Goal: Task Accomplishment & Management: Complete application form

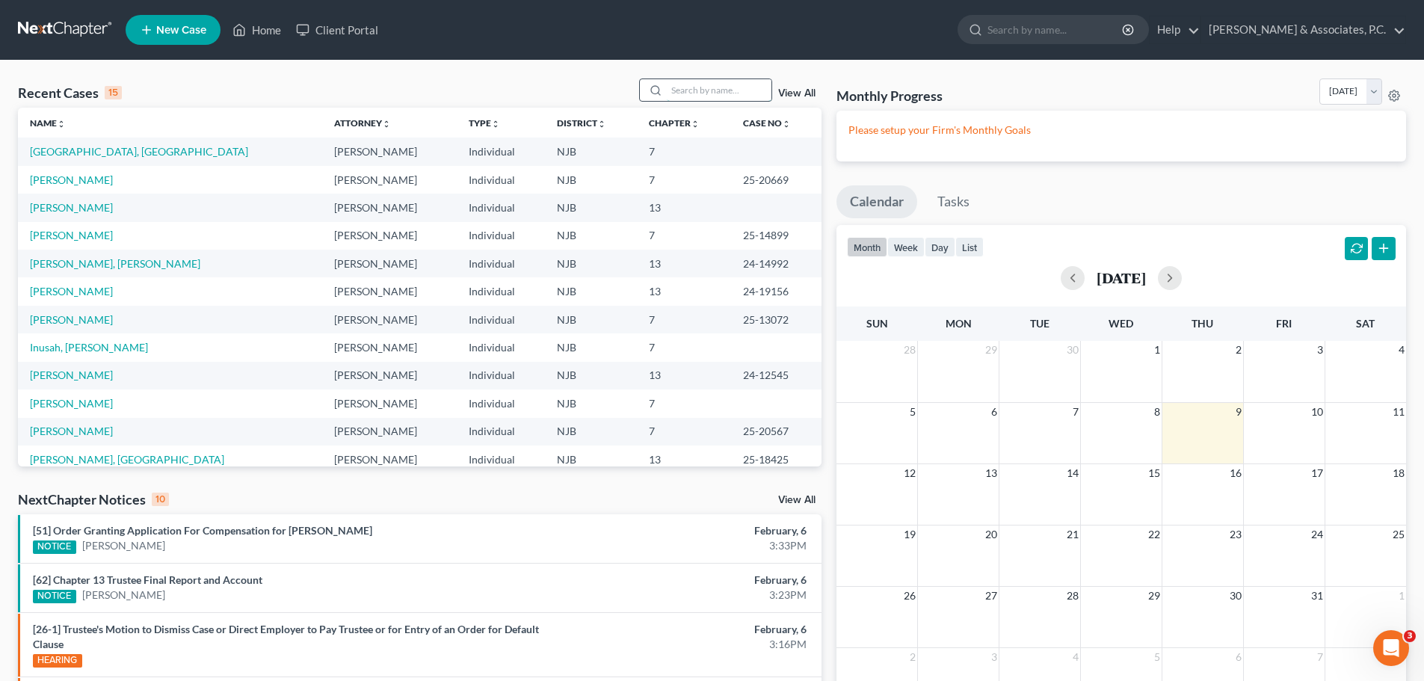
click at [696, 92] on input "search" at bounding box center [719, 90] width 105 height 22
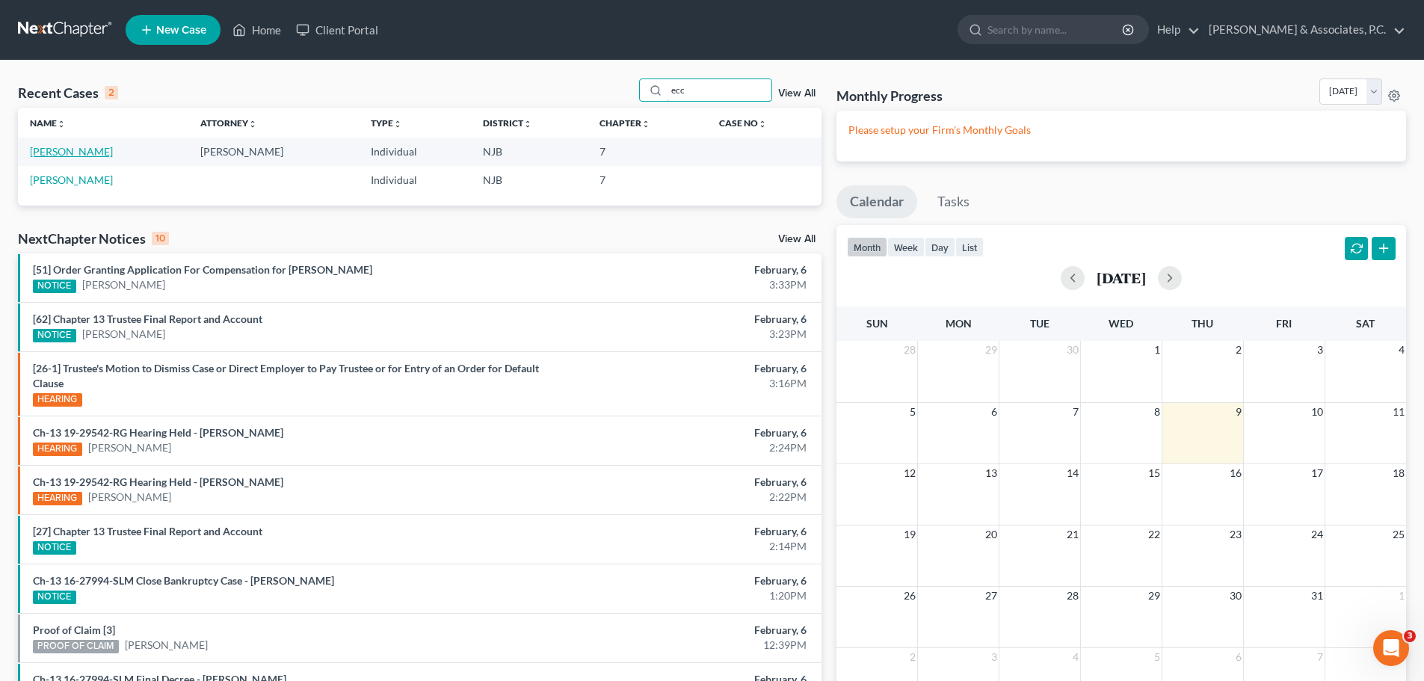
type input "ecc"
click at [83, 150] on link "[PERSON_NAME]" at bounding box center [71, 151] width 83 height 13
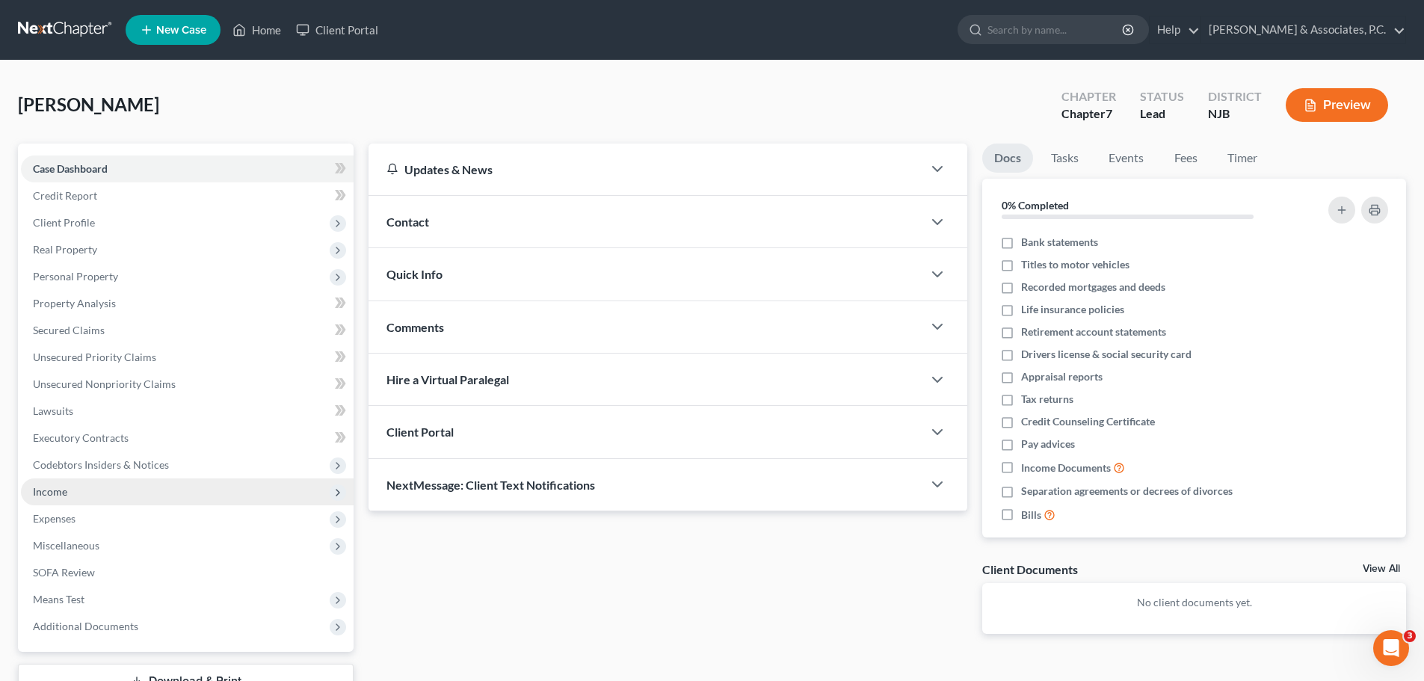
drag, startPoint x: 82, startPoint y: 494, endPoint x: 116, endPoint y: 490, distance: 33.9
click at [82, 495] on span "Income" at bounding box center [187, 491] width 333 height 27
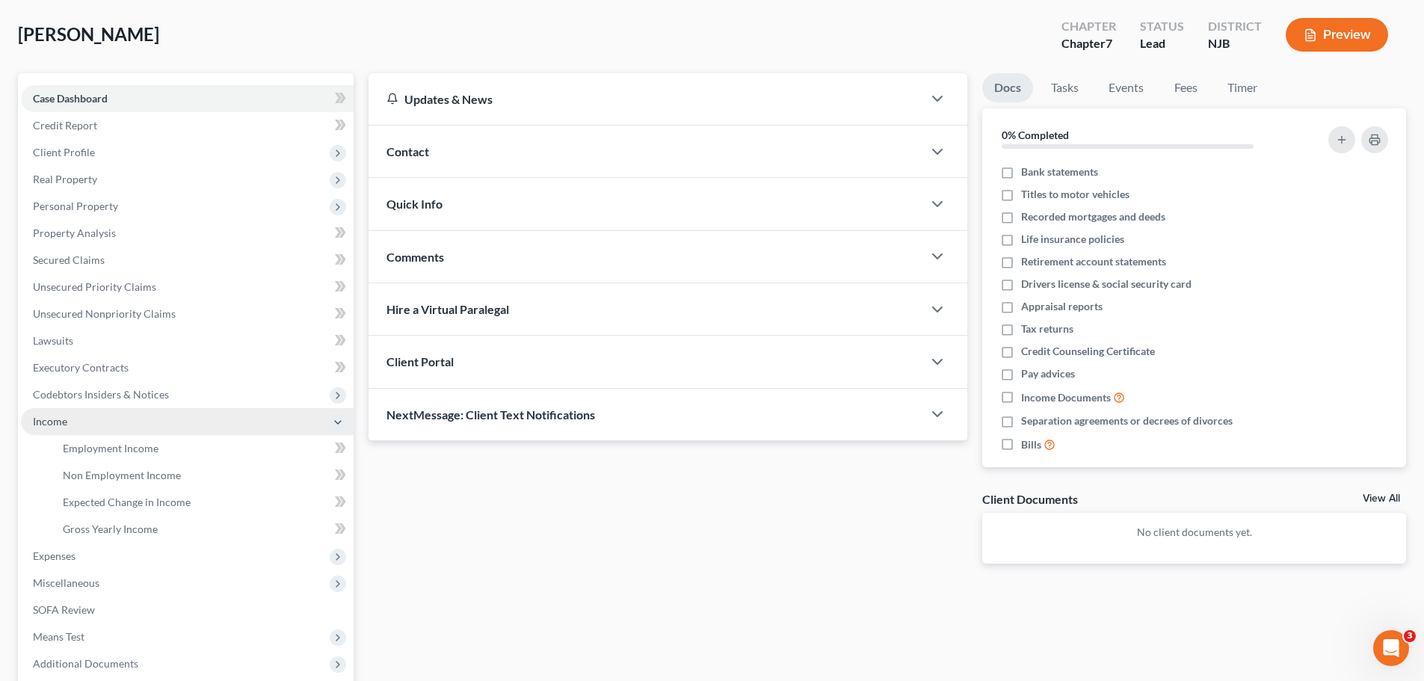
scroll to position [75, 0]
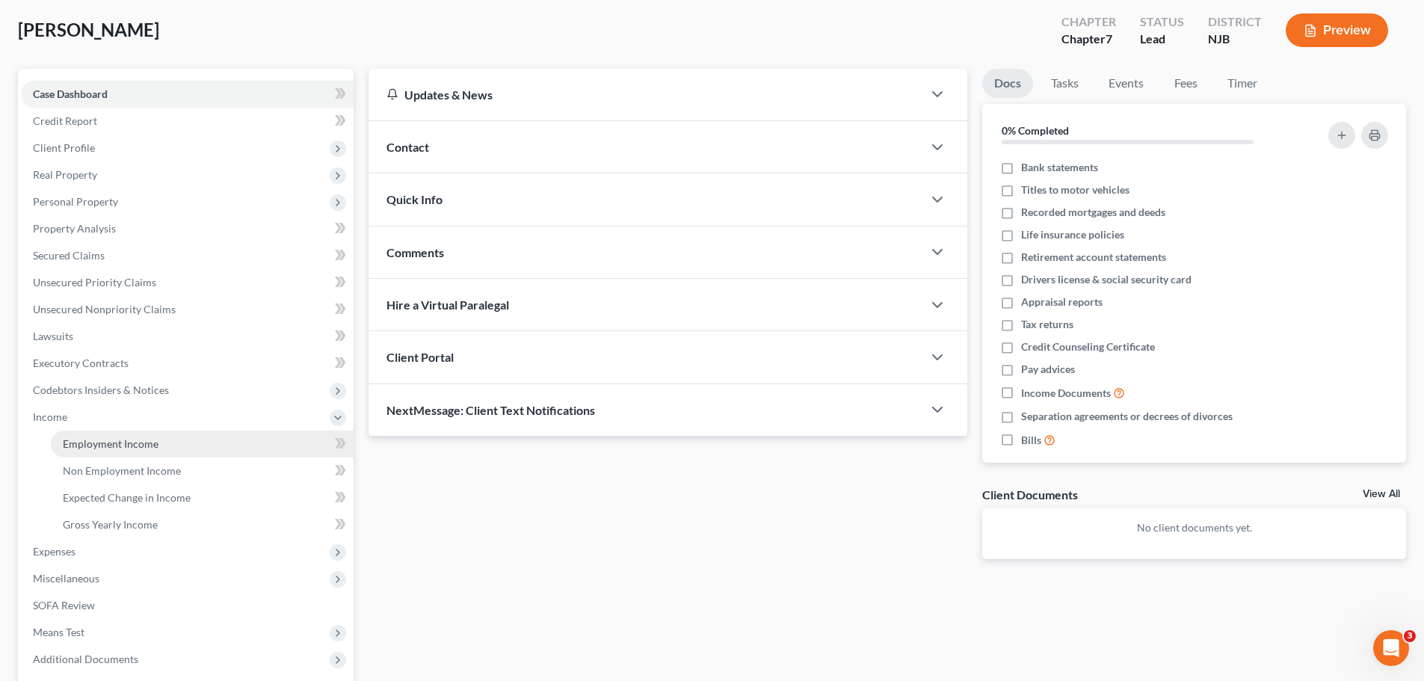
click at [80, 449] on span "Employment Income" at bounding box center [111, 443] width 96 height 13
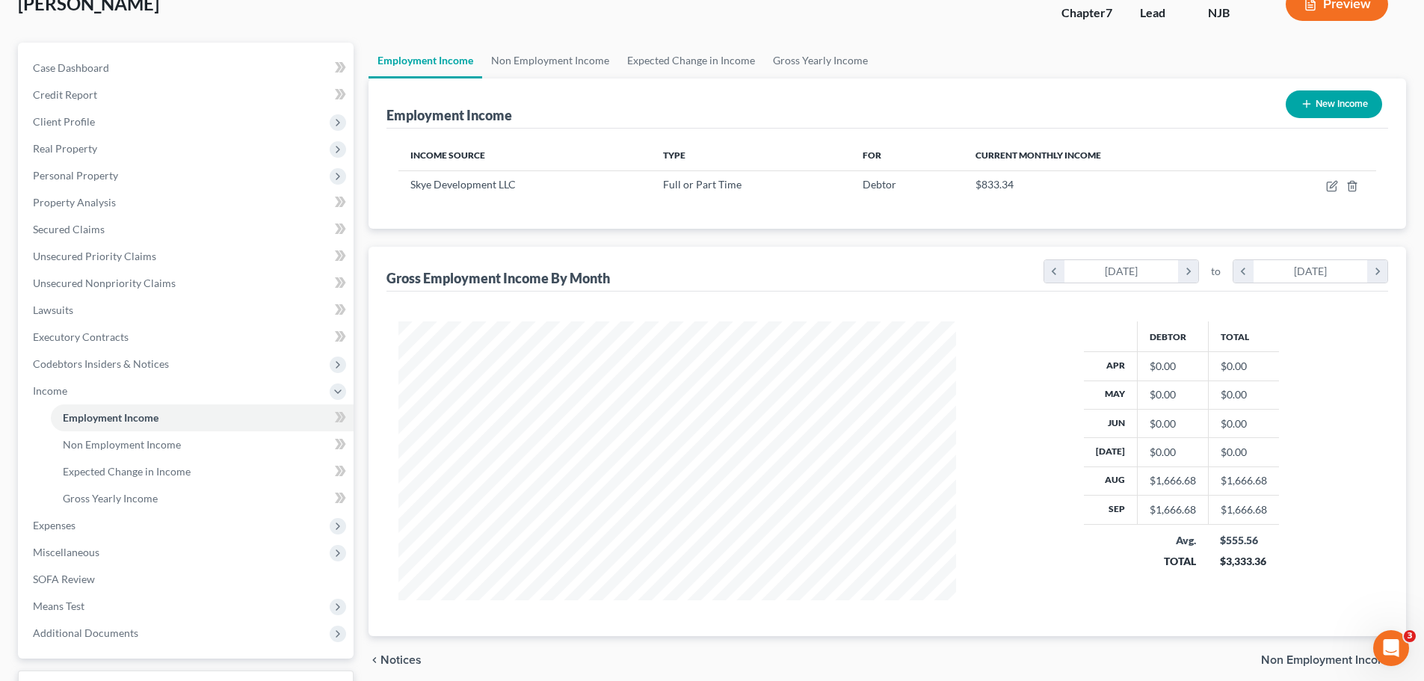
scroll to position [75, 0]
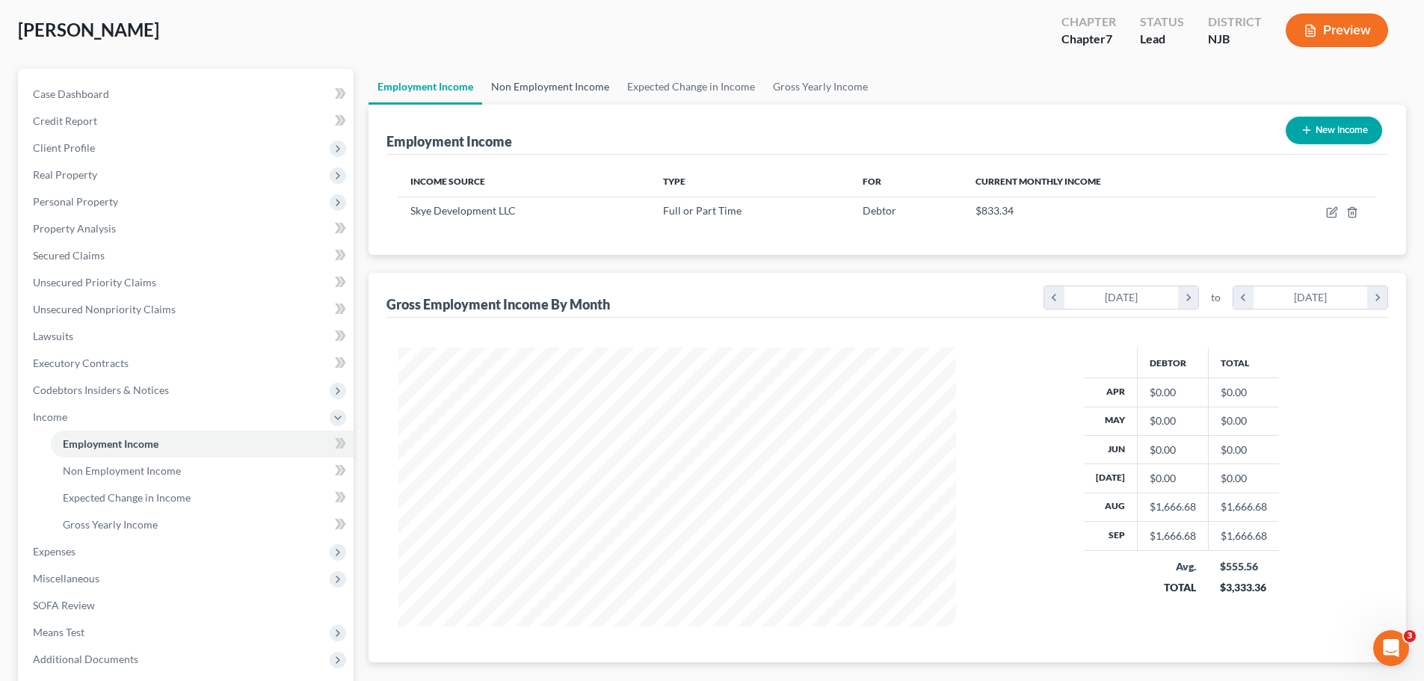
click at [586, 89] on link "Non Employment Income" at bounding box center [550, 87] width 136 height 36
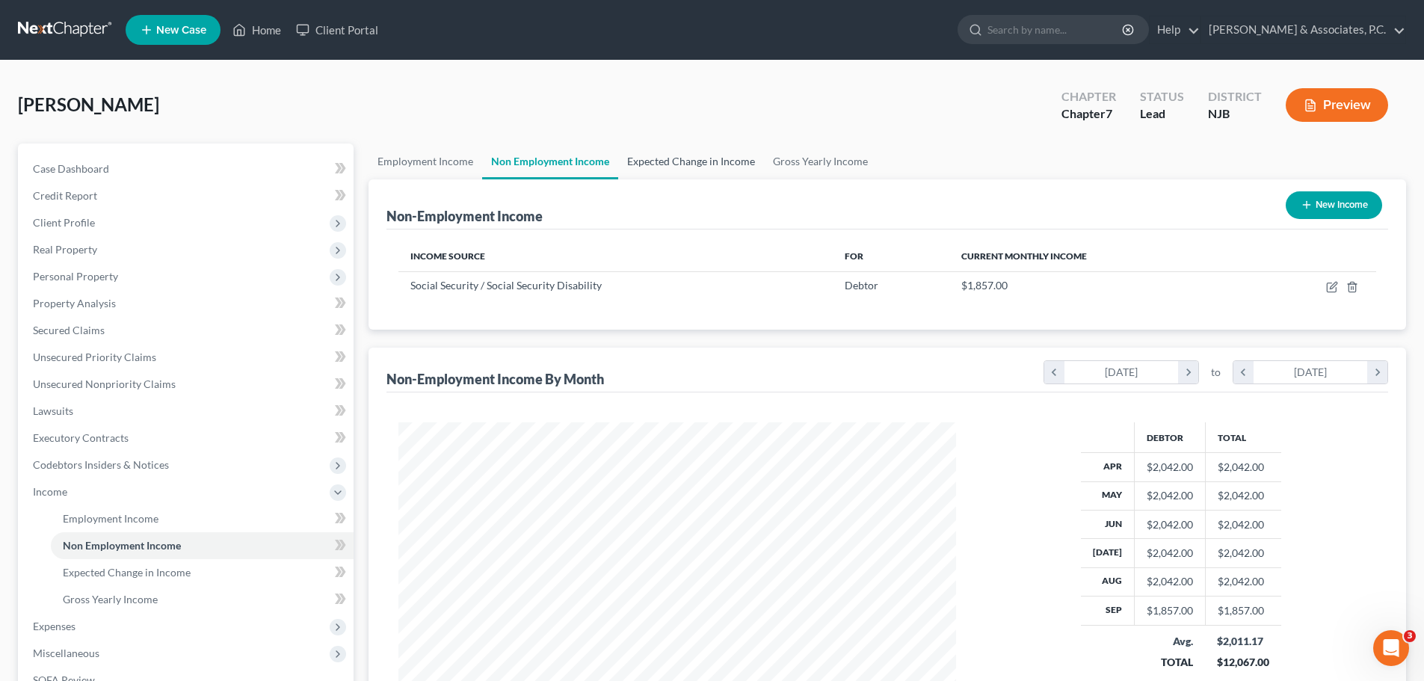
scroll to position [279, 588]
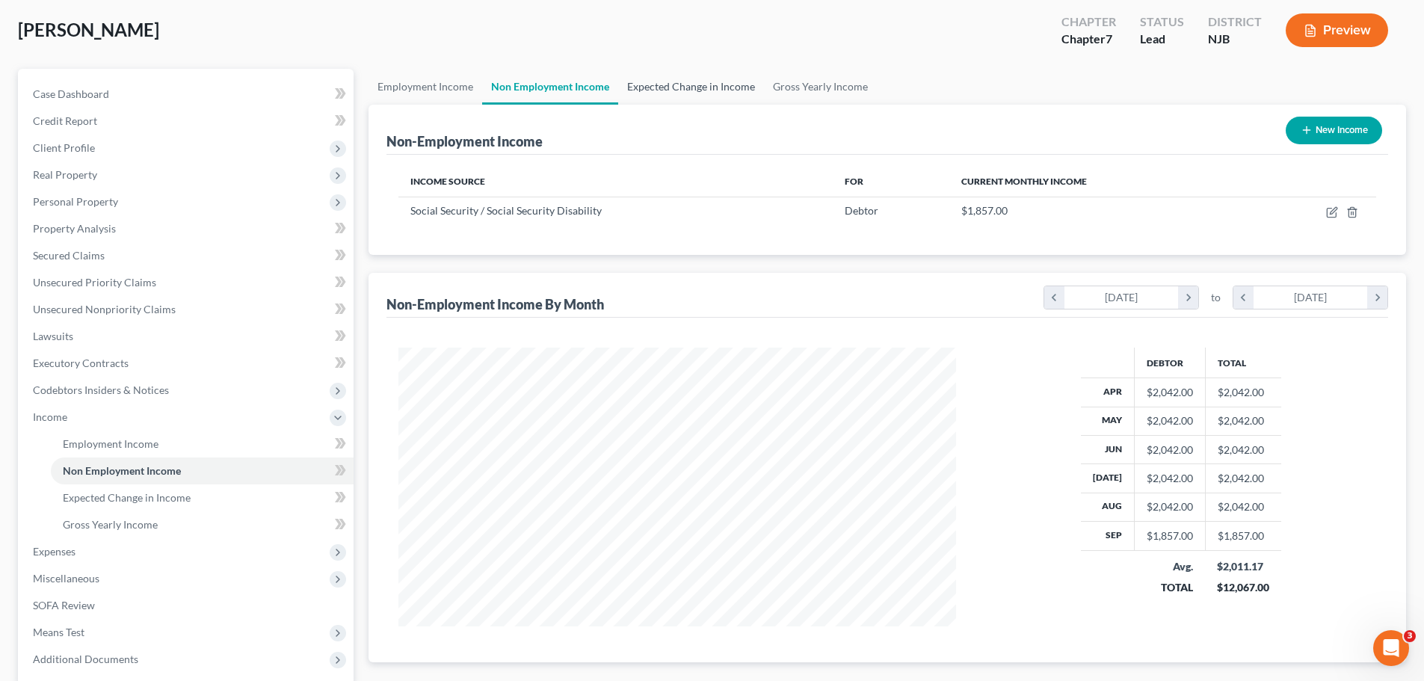
click at [703, 87] on link "Expected Change in Income" at bounding box center [691, 87] width 146 height 36
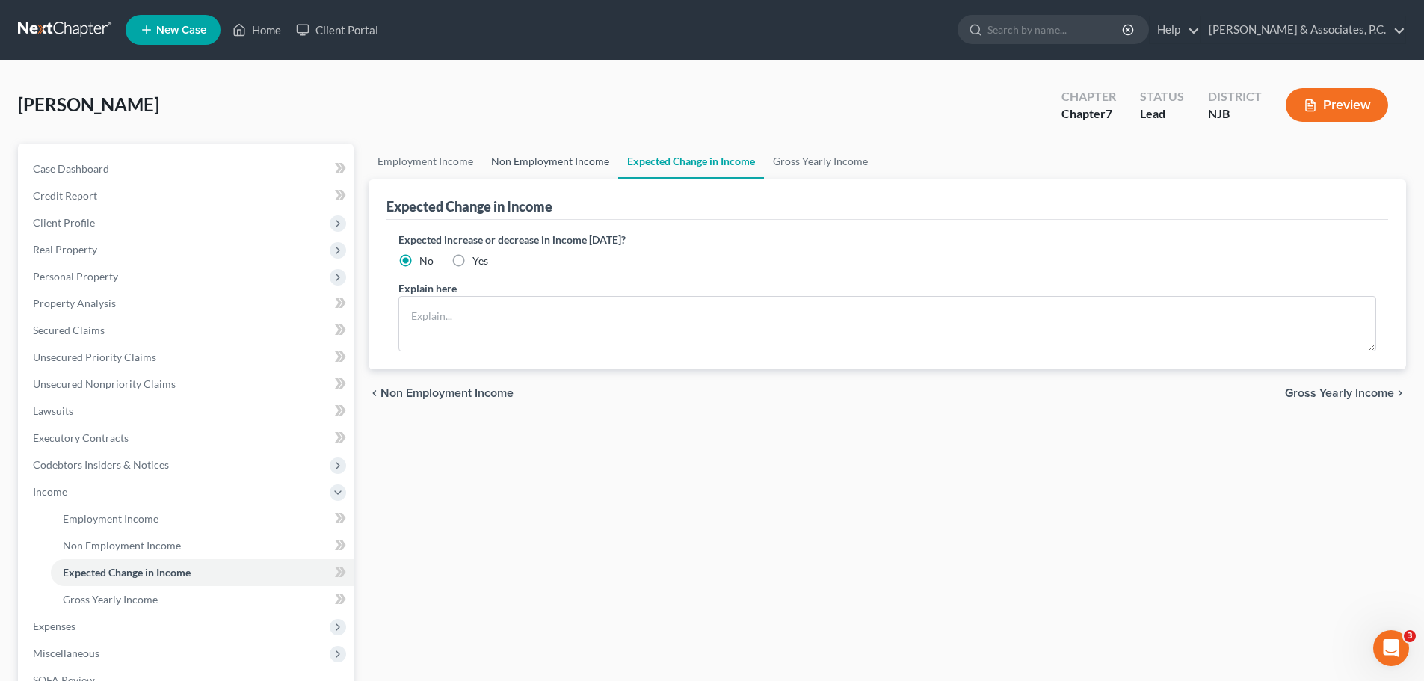
click at [583, 162] on link "Non Employment Income" at bounding box center [550, 162] width 136 height 36
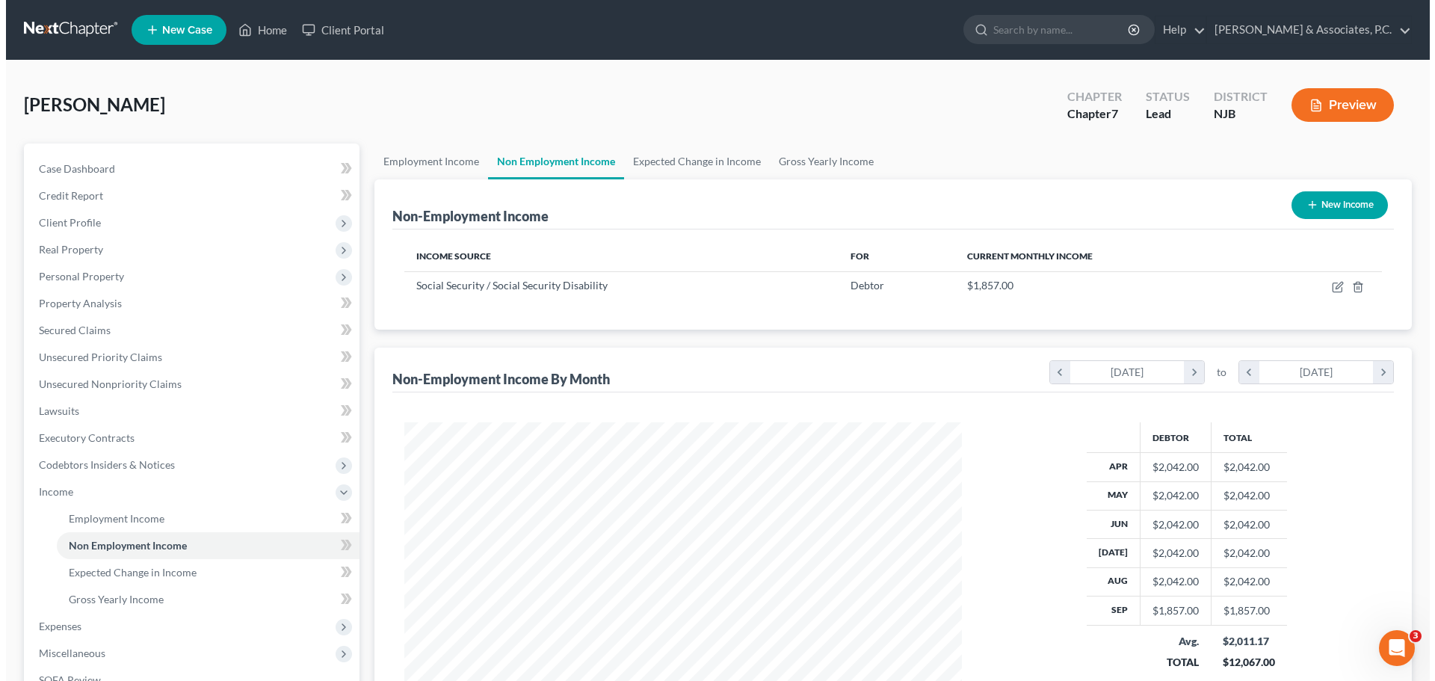
scroll to position [279, 588]
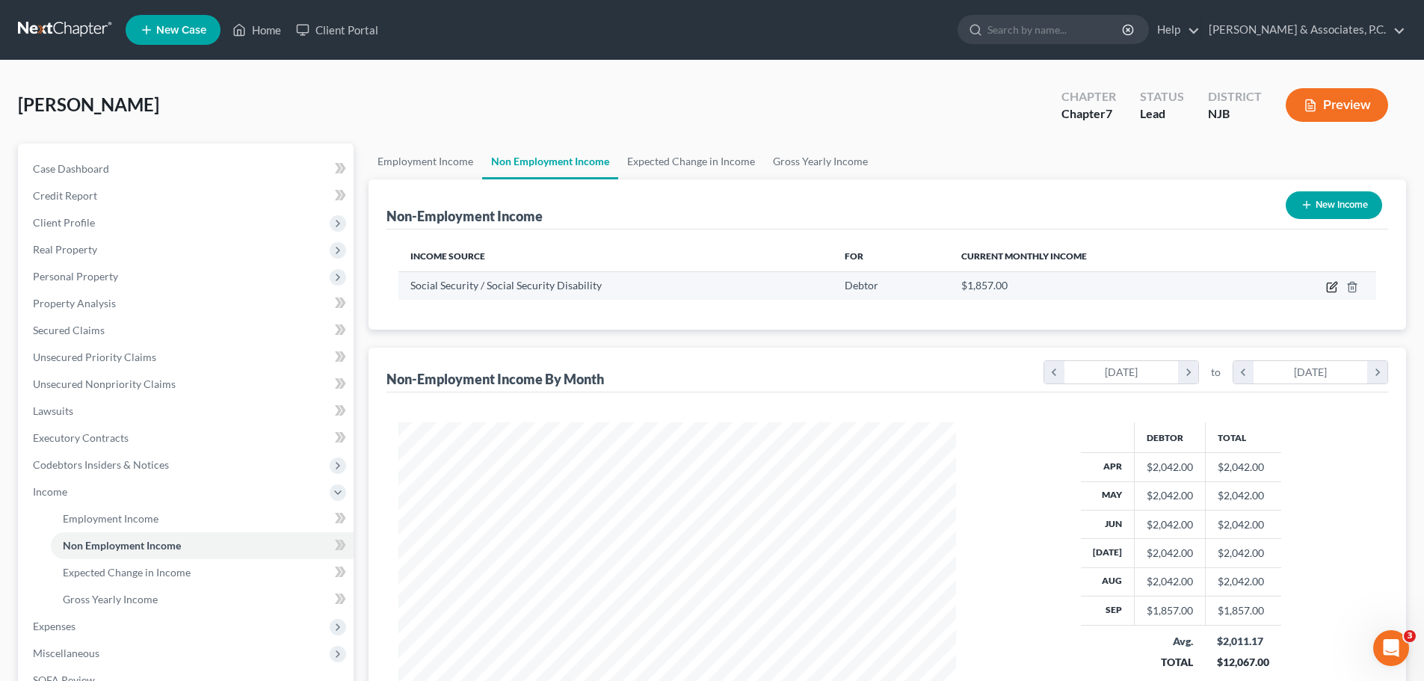
click at [1328, 287] on icon "button" at bounding box center [1331, 287] width 9 height 9
select select "4"
select select "0"
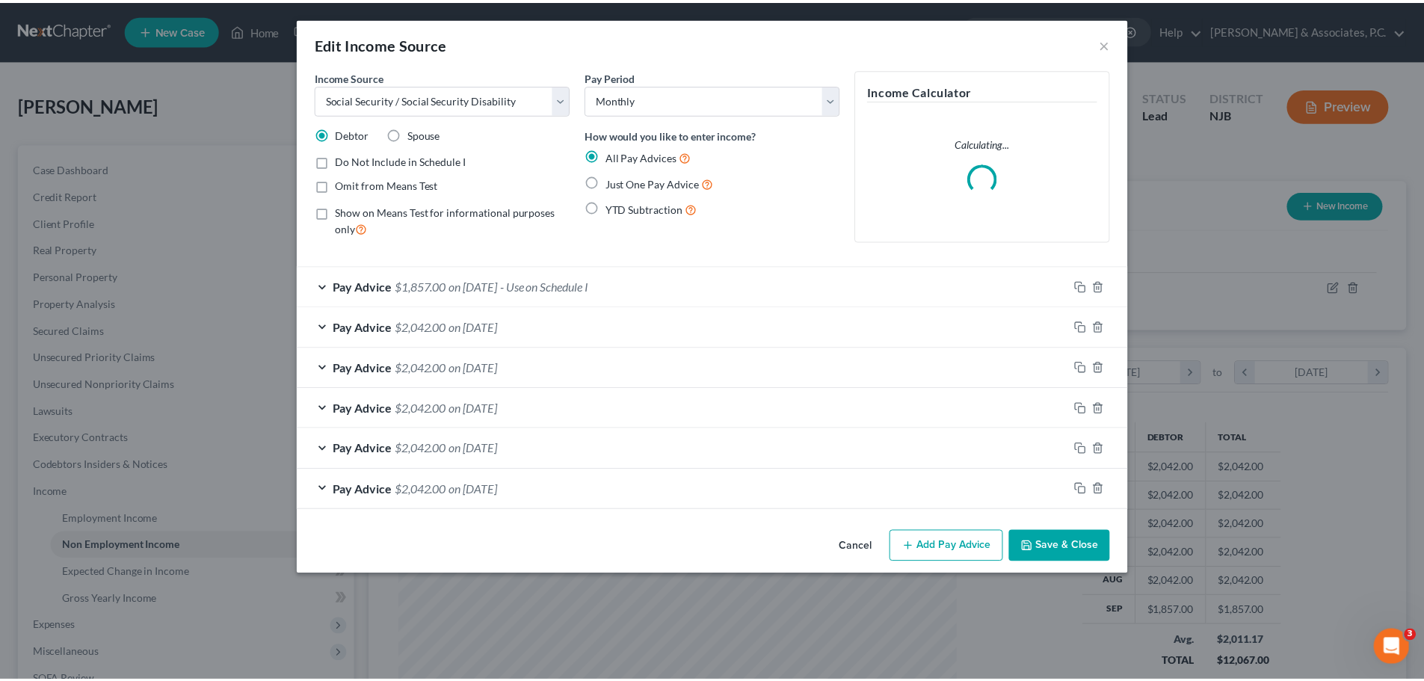
scroll to position [281, 593]
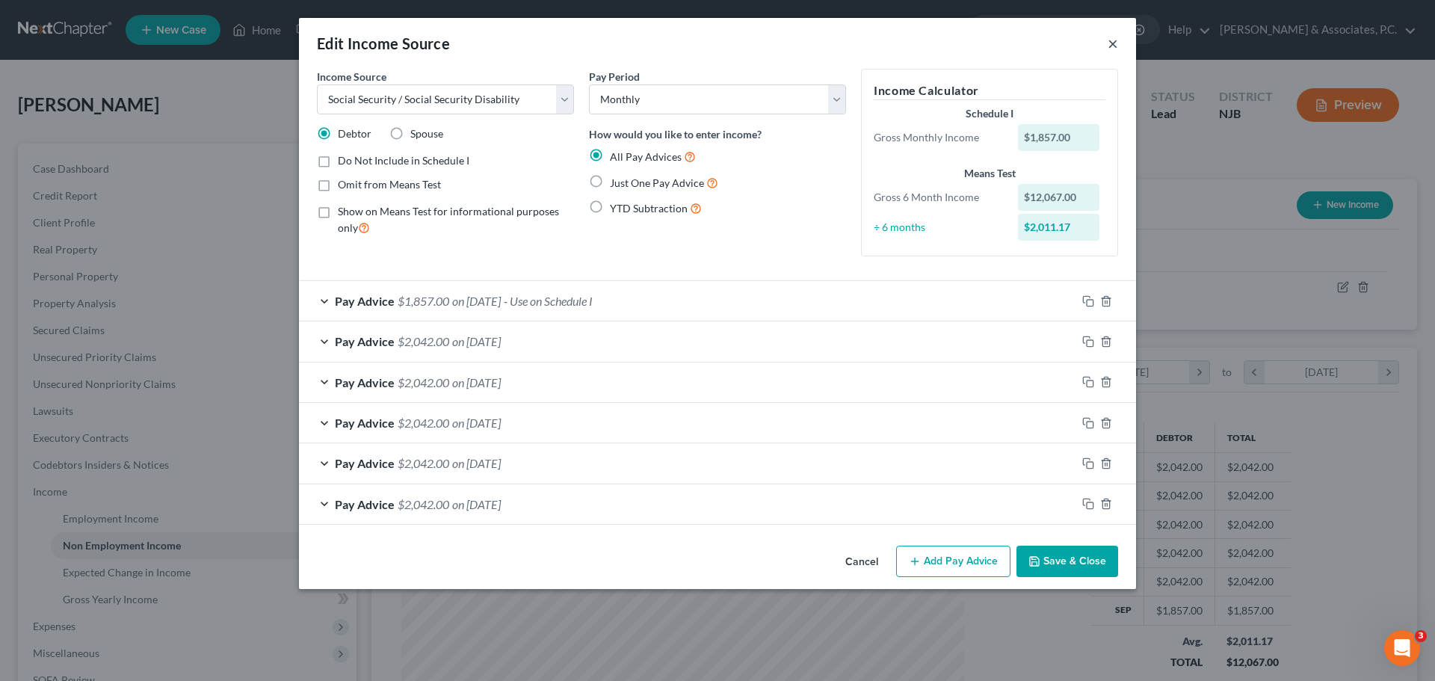
click at [1110, 43] on button "×" at bounding box center [1113, 43] width 10 height 18
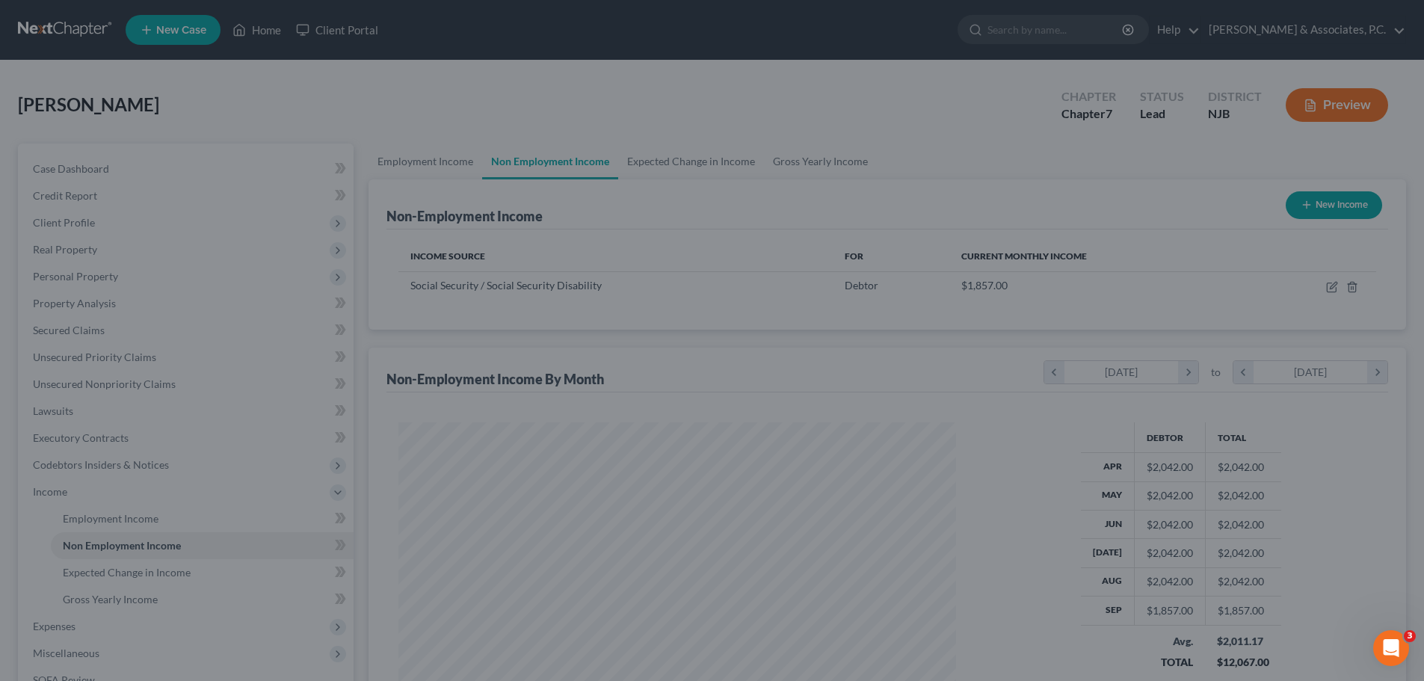
scroll to position [747242, 746933]
